Goal: Transaction & Acquisition: Purchase product/service

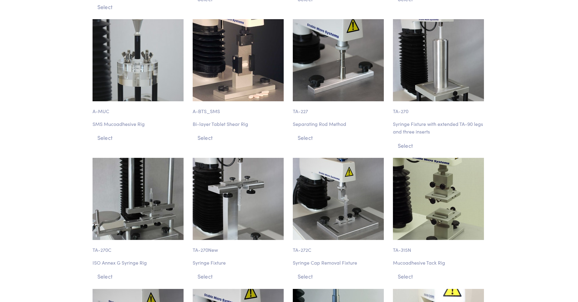
scroll to position [941, 0]
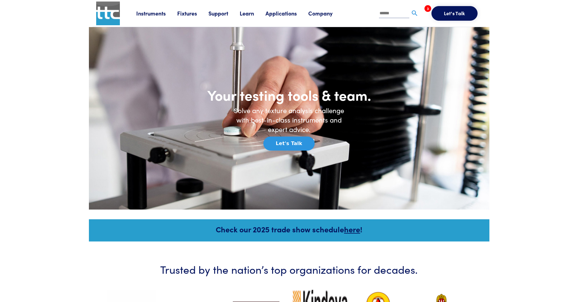
click at [193, 14] on link "Fixtures" at bounding box center [192, 13] width 31 height 8
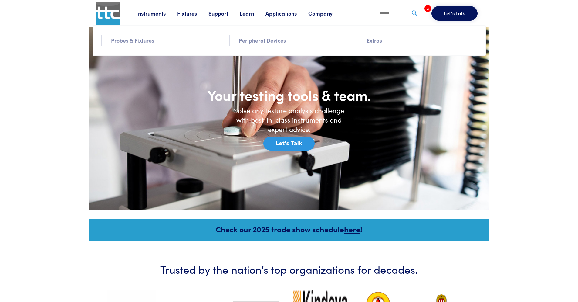
click at [143, 43] on link "Probes & Fixtures" at bounding box center [132, 40] width 43 height 9
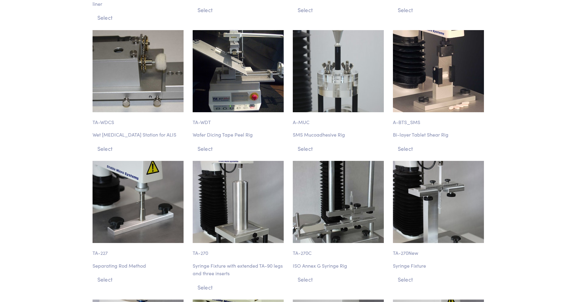
scroll to position [4403, 0]
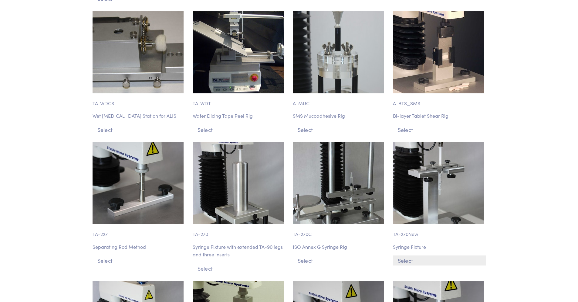
click at [415, 255] on button "Select" at bounding box center [439, 260] width 93 height 10
click at [405, 255] on button "Select" at bounding box center [439, 260] width 93 height 10
click at [406, 255] on button "Select" at bounding box center [439, 260] width 93 height 10
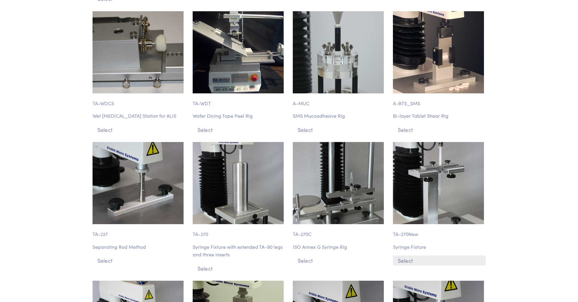
click at [407, 255] on button "Select" at bounding box center [439, 260] width 93 height 10
click at [406, 255] on button "Select" at bounding box center [439, 260] width 93 height 10
click at [405, 255] on button "Select" at bounding box center [439, 260] width 93 height 10
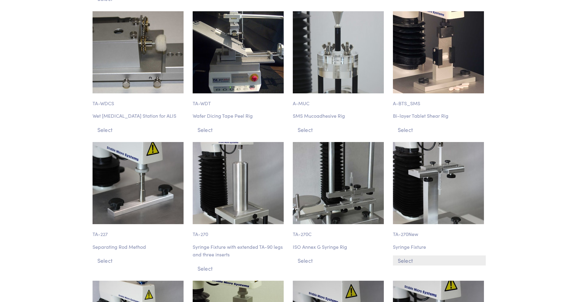
click at [418, 255] on button "Select" at bounding box center [439, 260] width 93 height 10
click at [419, 255] on button "Select" at bounding box center [439, 260] width 93 height 10
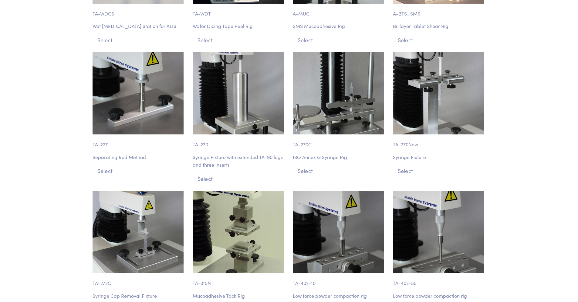
scroll to position [4494, 0]
